Goal: Entertainment & Leisure: Consume media (video, audio)

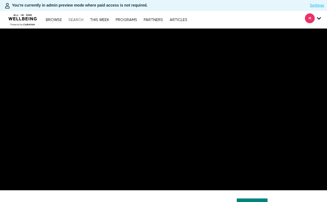
click at [80, 21] on link "Search" at bounding box center [76, 20] width 20 height 4
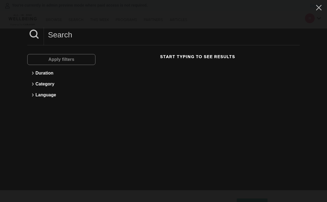
click at [114, 36] on input at bounding box center [172, 34] width 256 height 15
paste input "Myths & Facts about Good Posture - Everyday habits that impact your spine"
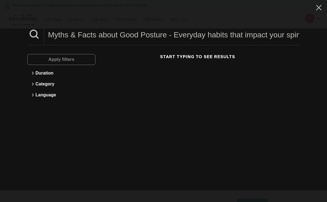
scroll to position [0, 5]
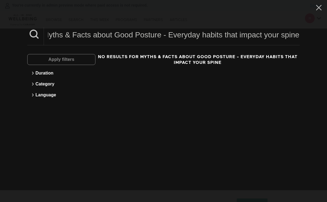
drag, startPoint x: 114, startPoint y: 34, endPoint x: 312, endPoint y: 36, distance: 197.6
click at [312, 36] on div "Myths & Facts about Good Posture - Everyday habits that impact your spine Apply…" at bounding box center [163, 101] width 327 height 202
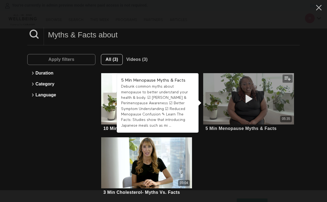
scroll to position [5, 0]
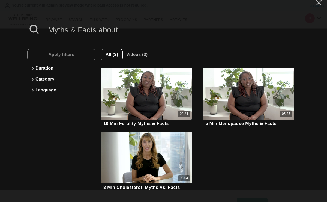
drag, startPoint x: 133, startPoint y: 27, endPoint x: 21, endPoint y: 26, distance: 112.5
click at [21, 26] on div "Myths & Facts about Apply filters Duration Category Language All (3) Videos (3)…" at bounding box center [163, 101] width 327 height 202
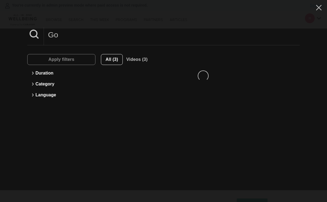
scroll to position [0, 0]
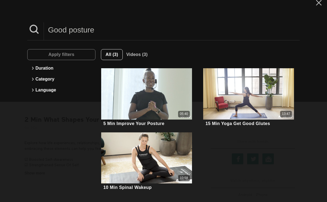
scroll to position [90, 0]
type input "Good posture"
click at [319, 7] on icon at bounding box center [319, 2] width 10 height 9
